Goal: Transaction & Acquisition: Purchase product/service

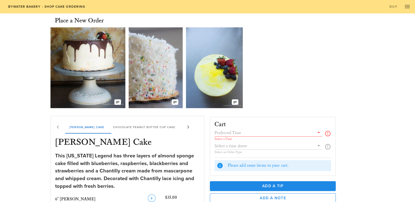
click at [101, 96] on img at bounding box center [87, 67] width 75 height 81
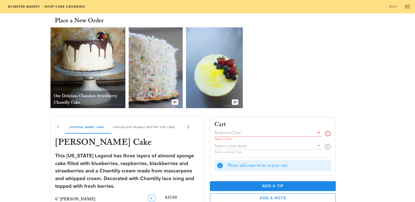
click at [118, 102] on div "Our Delicious Chocolate Strawberry Chantilly Cake" at bounding box center [87, 100] width 75 height 18
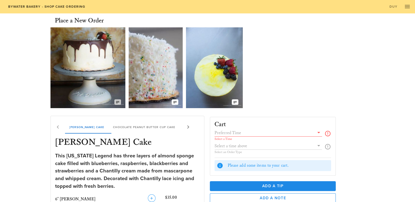
click at [116, 102] on icon "button" at bounding box center [117, 102] width 4 height 4
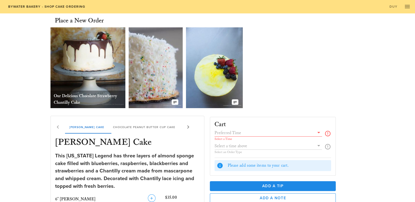
click at [116, 102] on div "Our Delicious Chocolate Strawberry Chantilly Cake" at bounding box center [87, 67] width 75 height 81
click at [95, 66] on img at bounding box center [87, 67] width 75 height 81
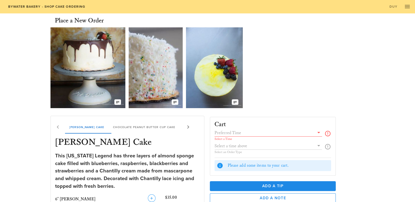
click at [95, 66] on img at bounding box center [87, 67] width 75 height 81
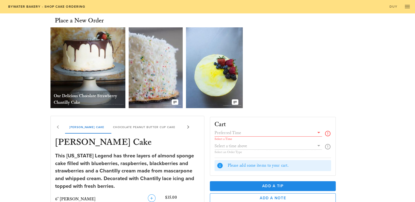
click at [95, 66] on img at bounding box center [87, 67] width 75 height 81
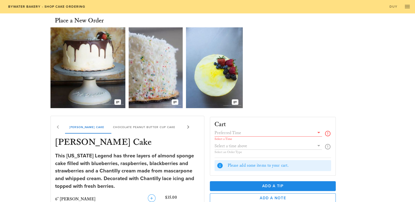
click at [169, 70] on img at bounding box center [156, 67] width 54 height 81
click at [246, 70] on div "Our Delicious Chocolate Strawberry Chantilly Cake The Coconut Cream of your Dre…" at bounding box center [207, 67] width 314 height 85
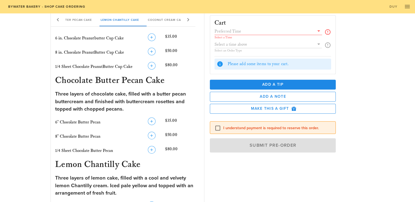
scroll to position [242, 0]
click at [153, 122] on icon "button" at bounding box center [151, 121] width 7 height 7
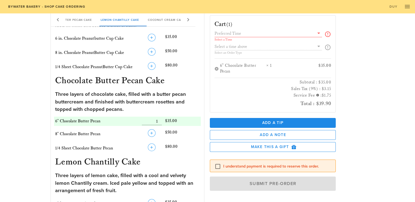
click at [372, 93] on div "Place a New Order Our Delicious Chocolate Strawberry Chantilly Cake The Coconut…" at bounding box center [207, 101] width 415 height 661
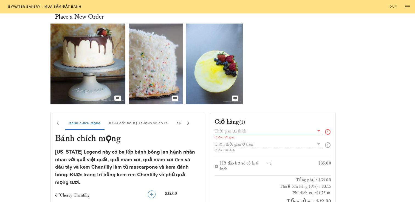
scroll to position [0, 0]
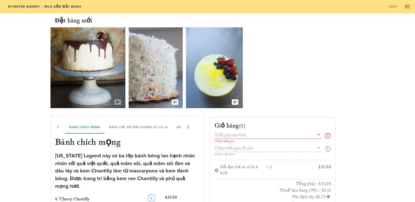
click at [115, 101] on icon "button" at bounding box center [117, 102] width 4 height 4
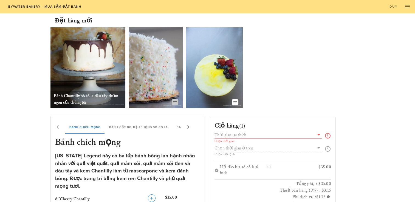
click at [176, 103] on icon "button" at bounding box center [175, 102] width 4 height 4
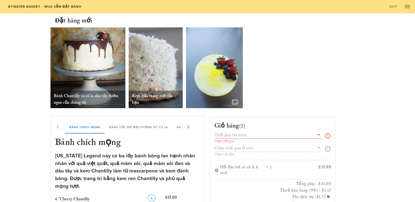
click at [238, 101] on button "button" at bounding box center [235, 102] width 7 height 5
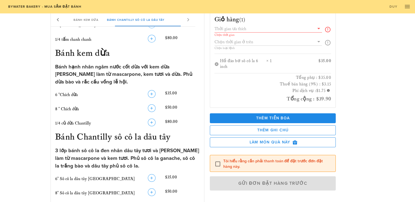
scroll to position [421, 0]
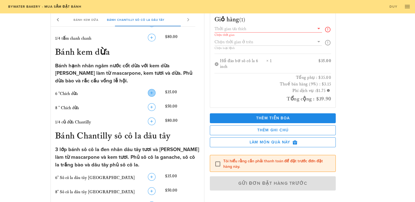
click at [151, 90] on icon "button" at bounding box center [151, 93] width 7 height 7
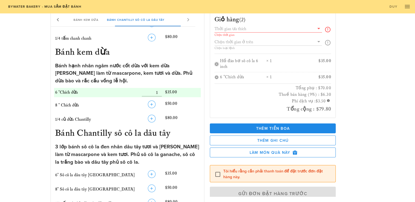
click at [216, 64] on button "button" at bounding box center [216, 64] width 4 height 4
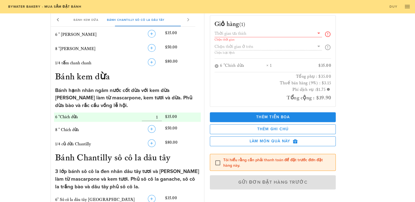
scroll to position [399, 0]
click at [288, 30] on input "text" at bounding box center [264, 33] width 100 height 7
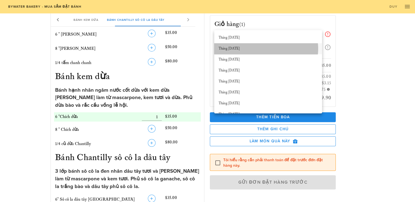
click at [239, 46] on div "Tháng [DATE]" at bounding box center [267, 48] width 99 height 9
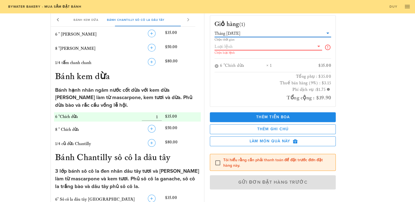
click at [258, 44] on input "text" at bounding box center [264, 46] width 100 height 7
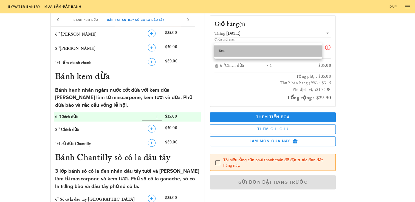
click at [260, 52] on div "Đón" at bounding box center [267, 51] width 99 height 4
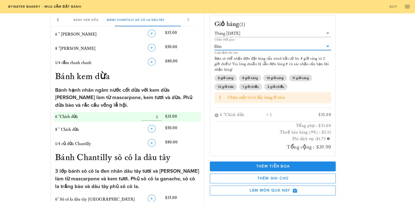
click at [280, 97] on span "Chọn một vị trí lấy hàng ở trên" at bounding box center [256, 97] width 57 height 5
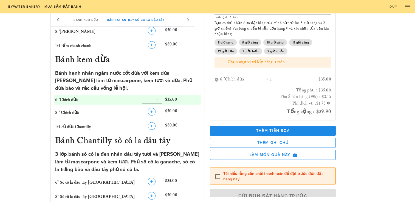
scroll to position [48, 0]
